Goal: Check status: Check status

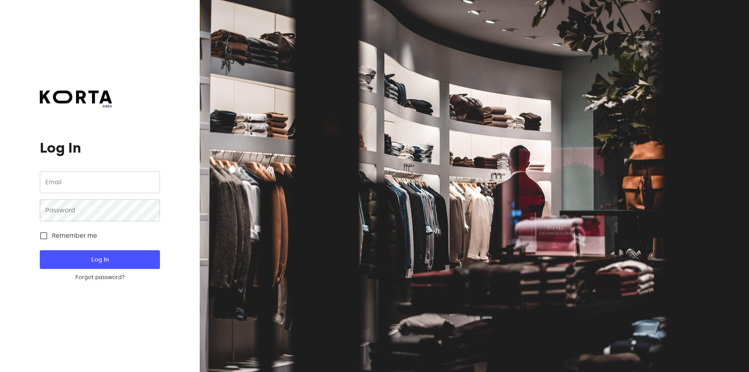
click at [79, 178] on input "email" at bounding box center [100, 182] width 120 height 22
type input "[EMAIL_ADDRESS][DOMAIN_NAME]"
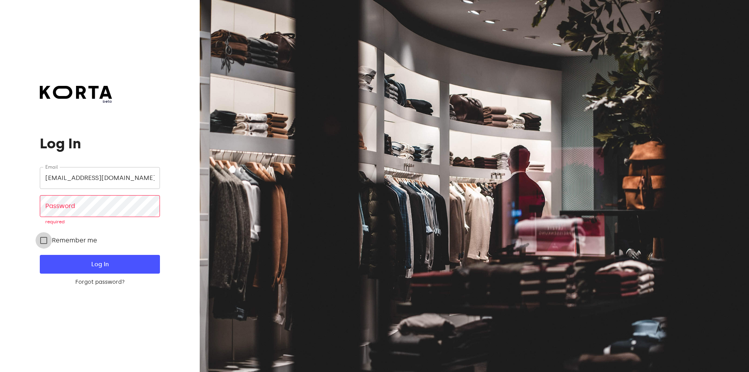
click at [44, 236] on input "Remember me" at bounding box center [43, 240] width 16 height 16
checkbox input "true"
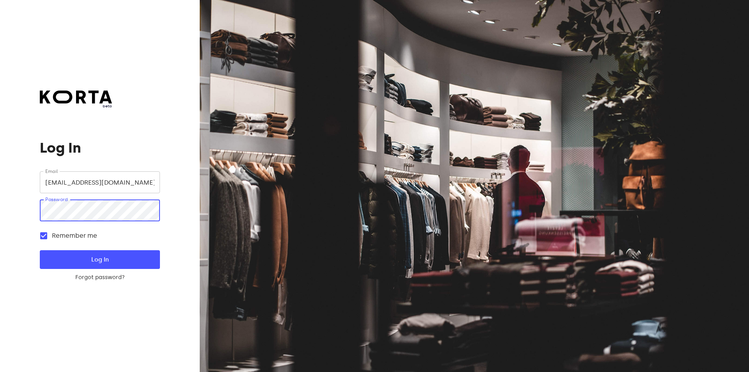
click at [40, 250] on button "Log In" at bounding box center [100, 259] width 120 height 19
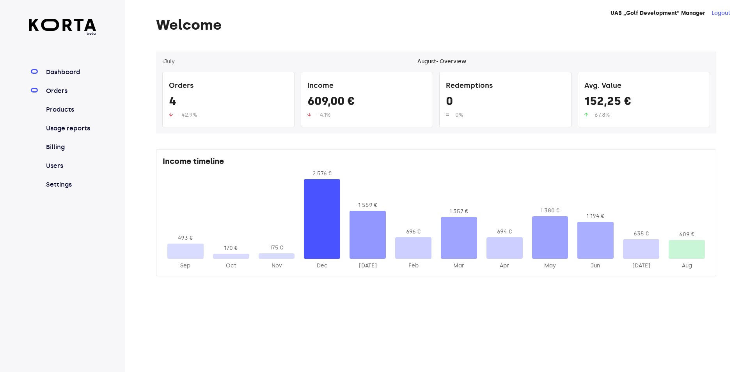
click at [61, 90] on link "Orders" at bounding box center [70, 90] width 52 height 9
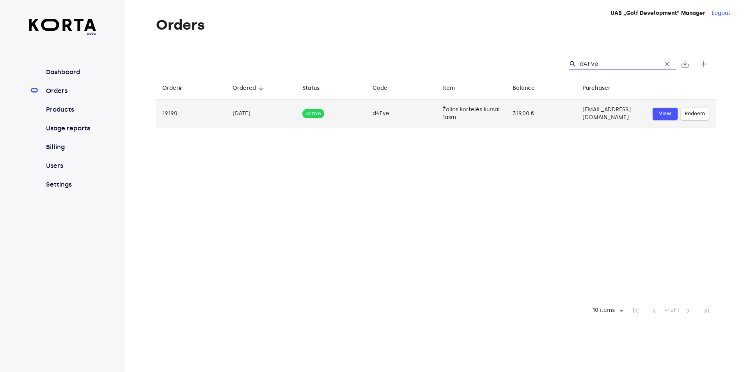
type input "d4Fve"
click at [658, 115] on span "View" at bounding box center [664, 113] width 17 height 9
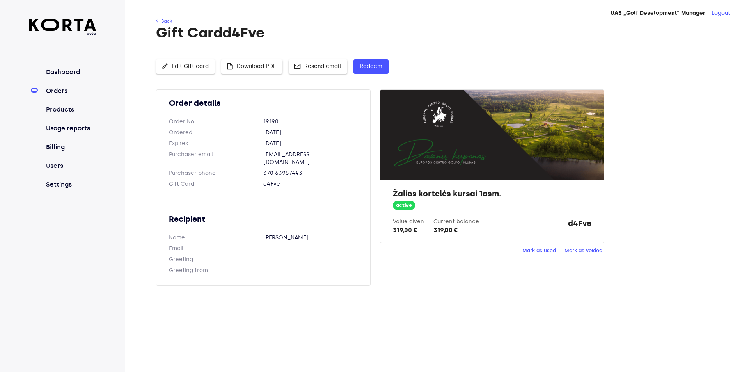
click at [544, 251] on span "Mark as used" at bounding box center [539, 250] width 34 height 9
